Goal: Navigation & Orientation: Find specific page/section

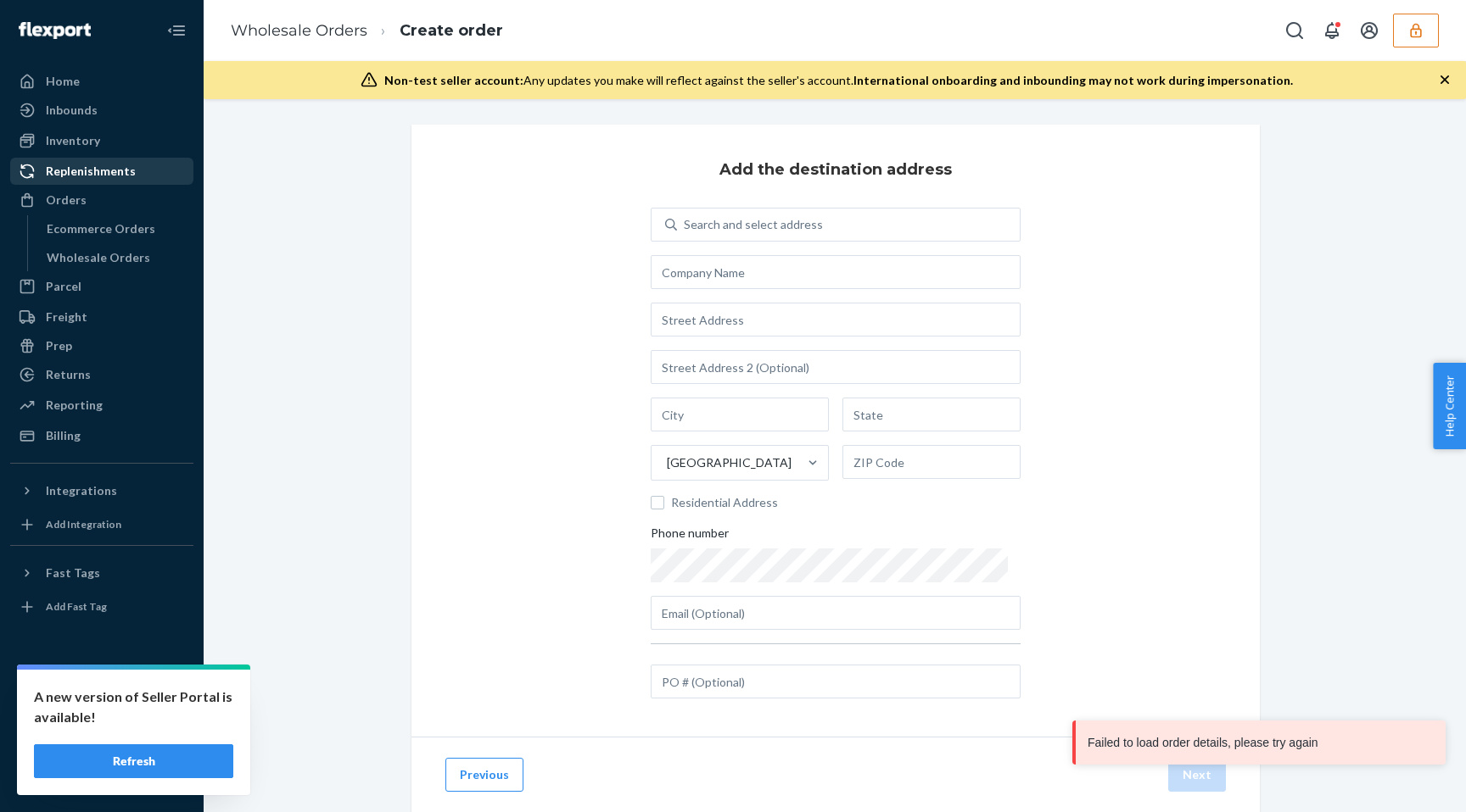
click at [84, 170] on div "Replenishments" at bounding box center [90, 171] width 90 height 17
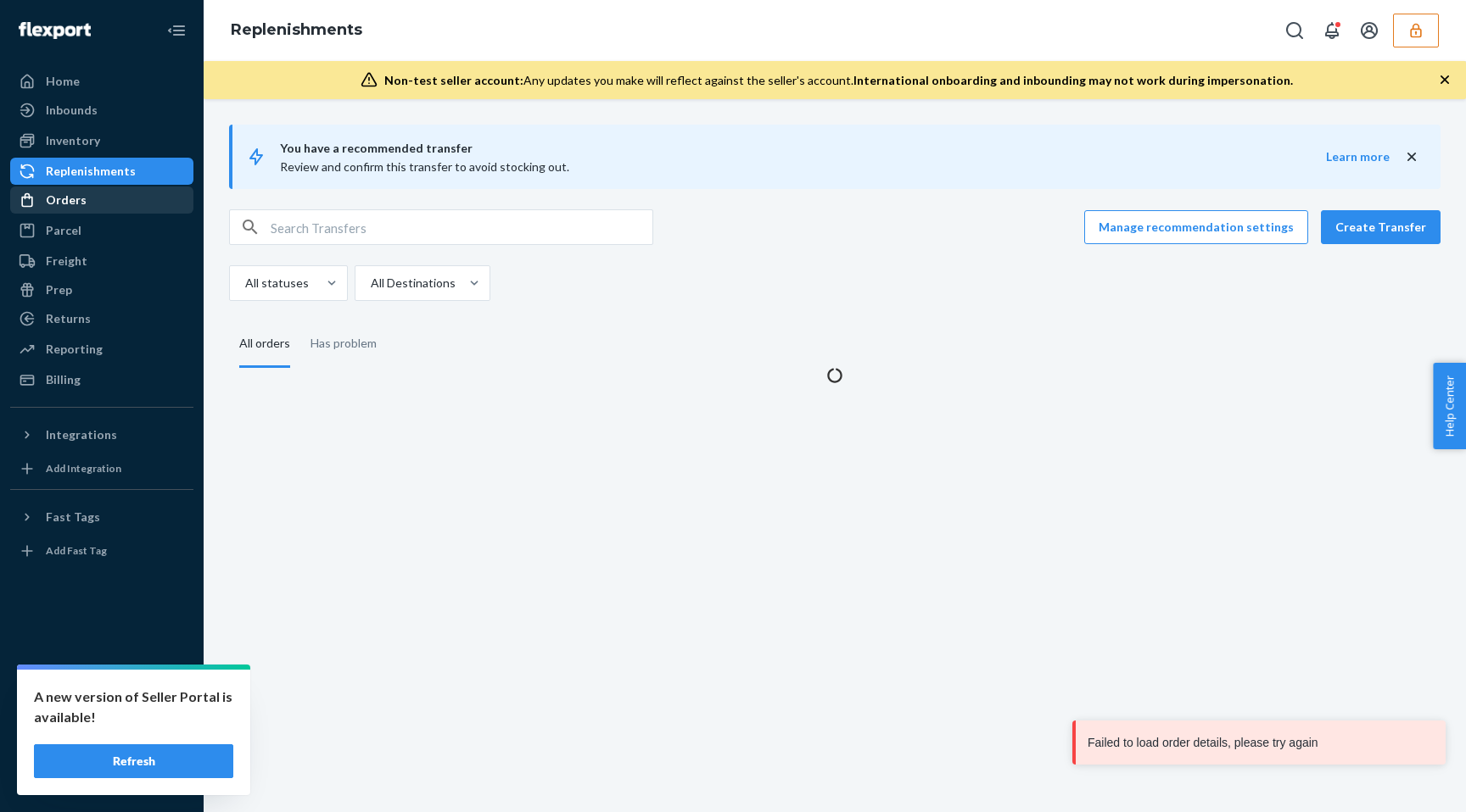
click at [84, 206] on div "Orders" at bounding box center [102, 201] width 180 height 24
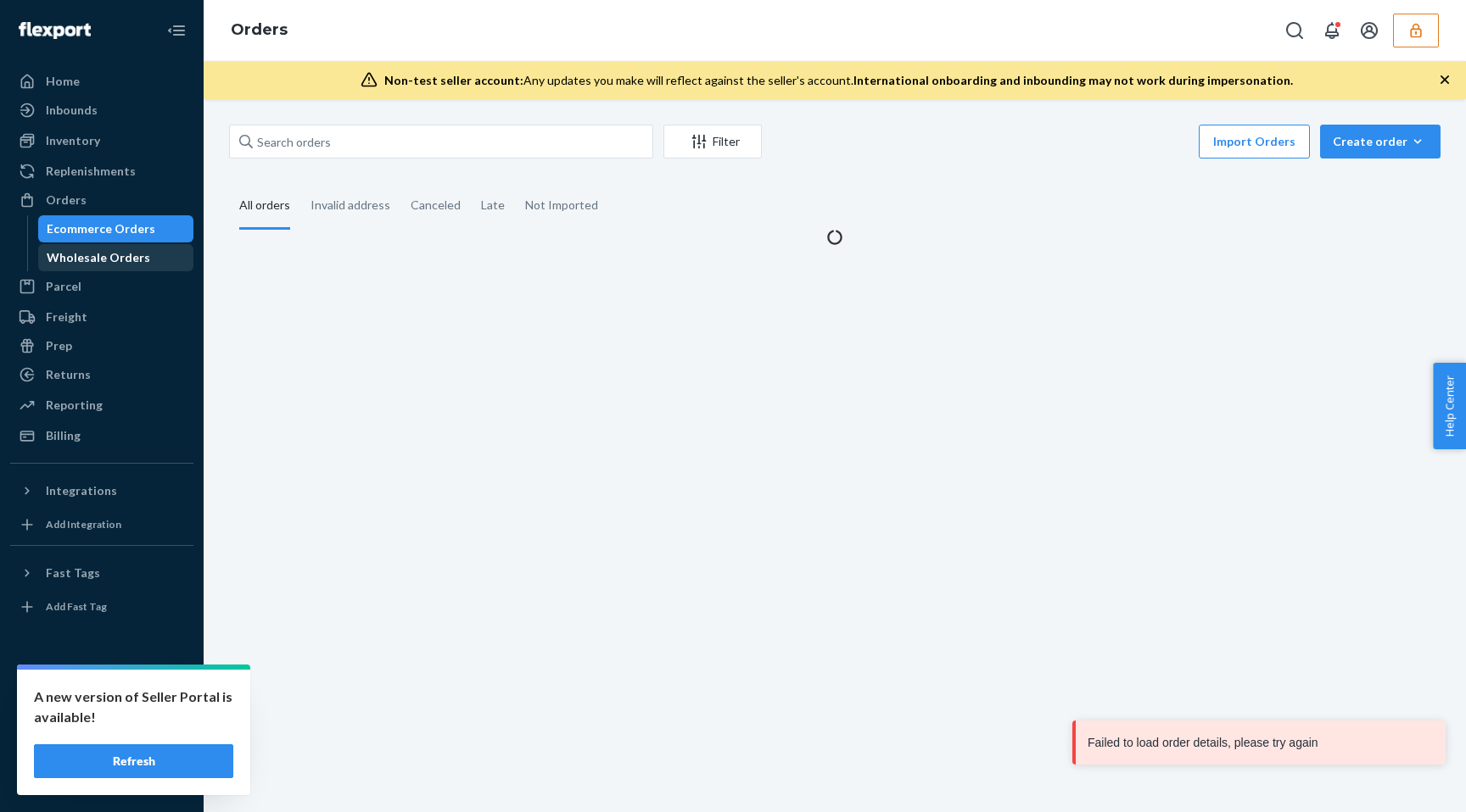
click at [80, 263] on div "Wholesale Orders" at bounding box center [98, 258] width 103 height 17
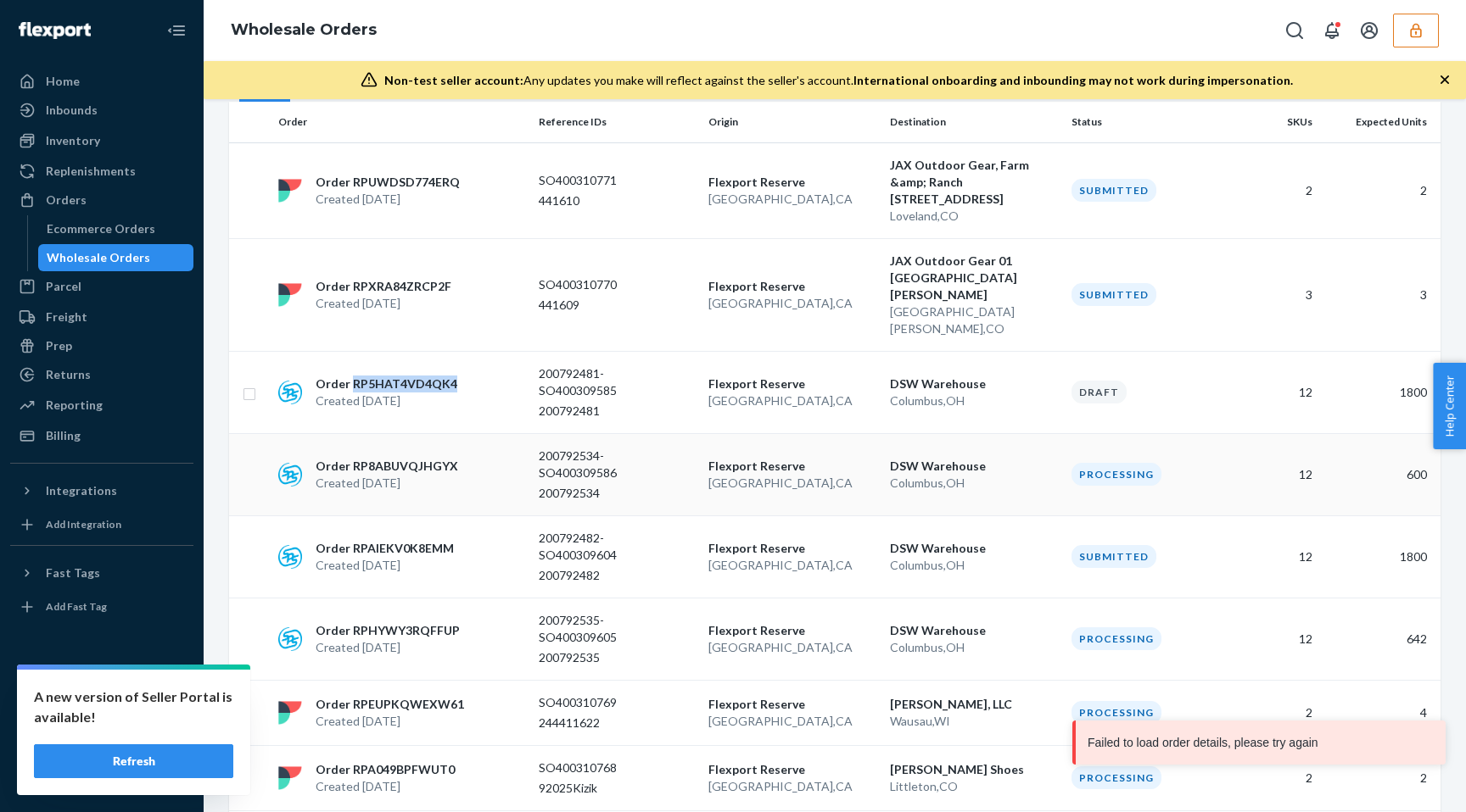
scroll to position [186, 0]
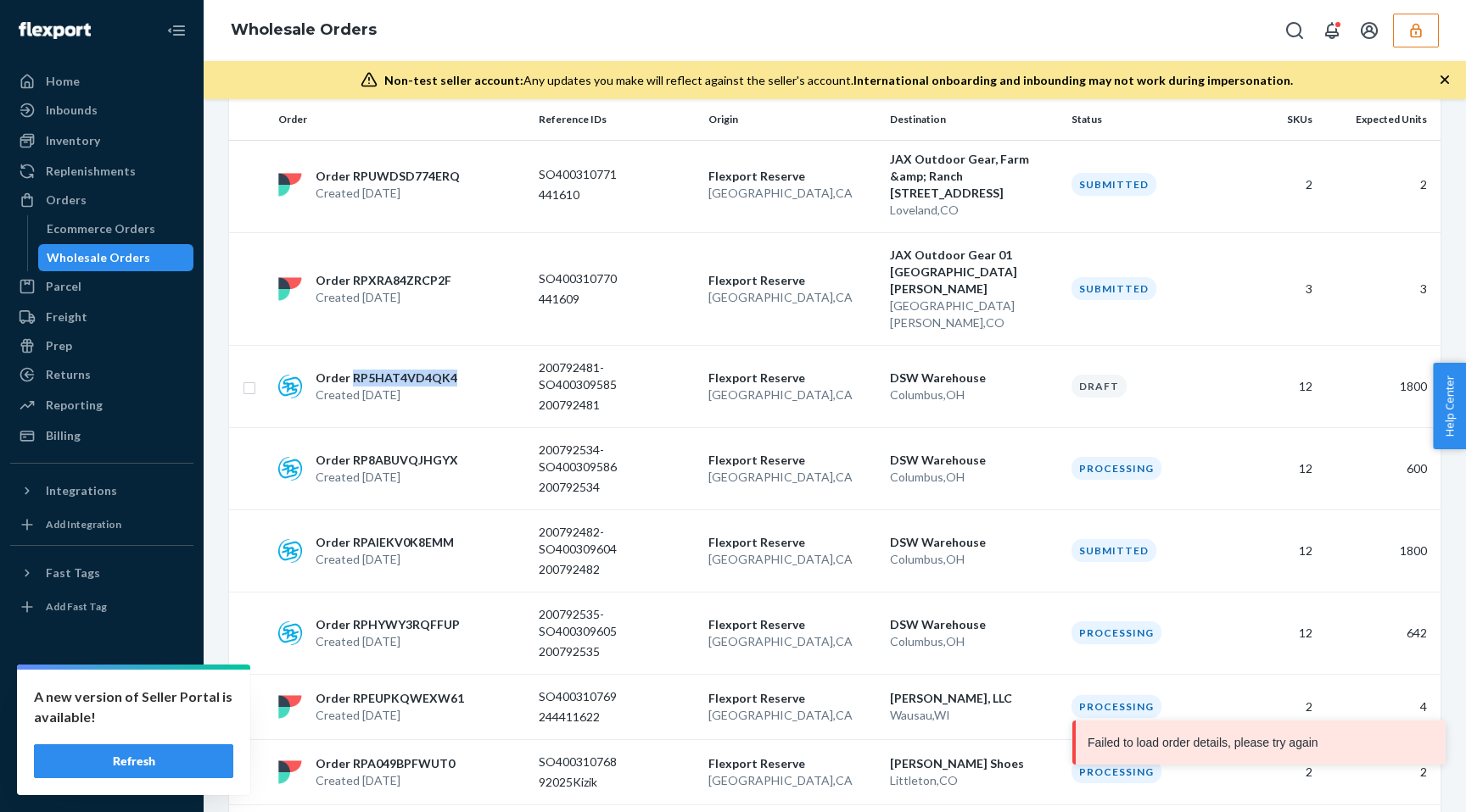
click at [194, 771] on button "Refresh" at bounding box center [133, 761] width 199 height 34
